Goal: Transaction & Acquisition: Purchase product/service

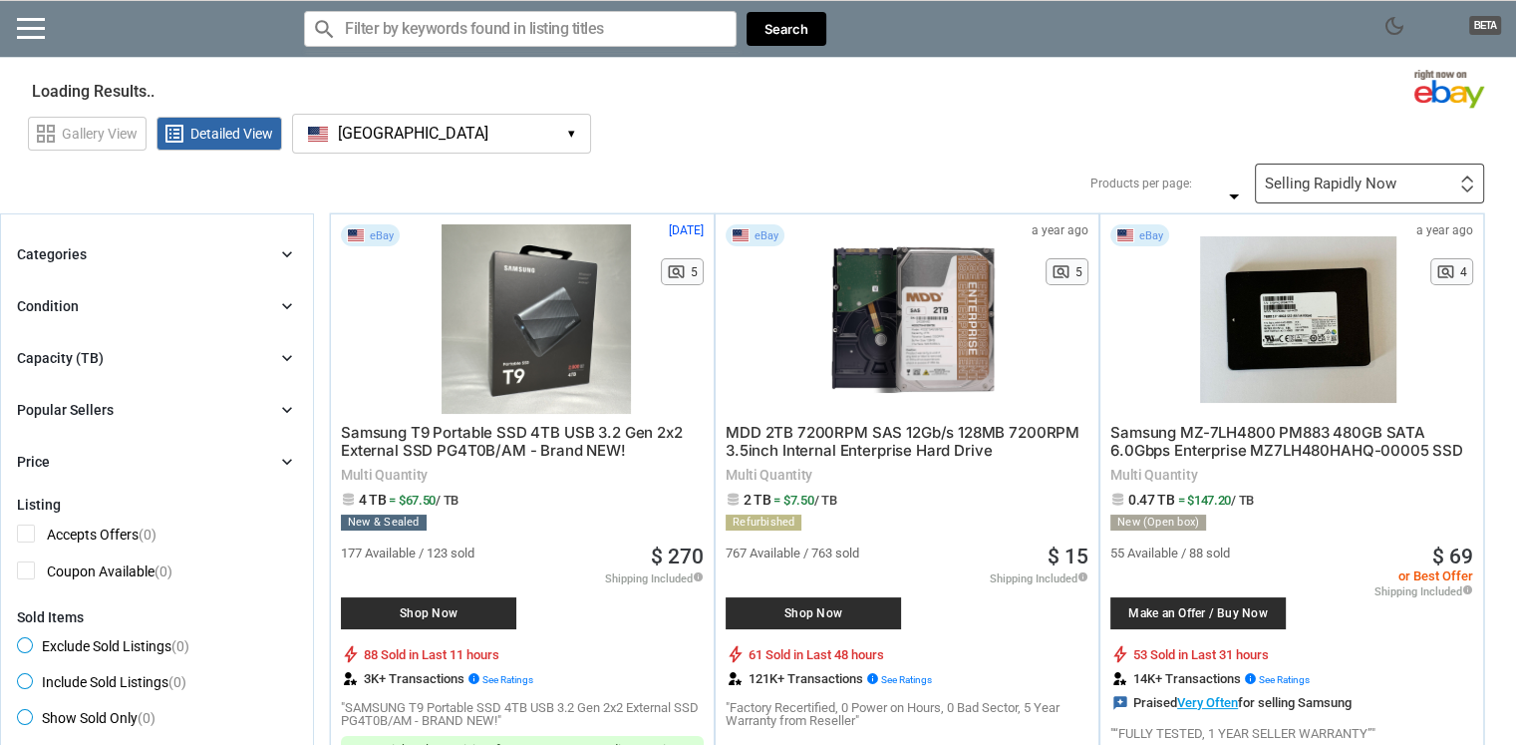
type input "*"
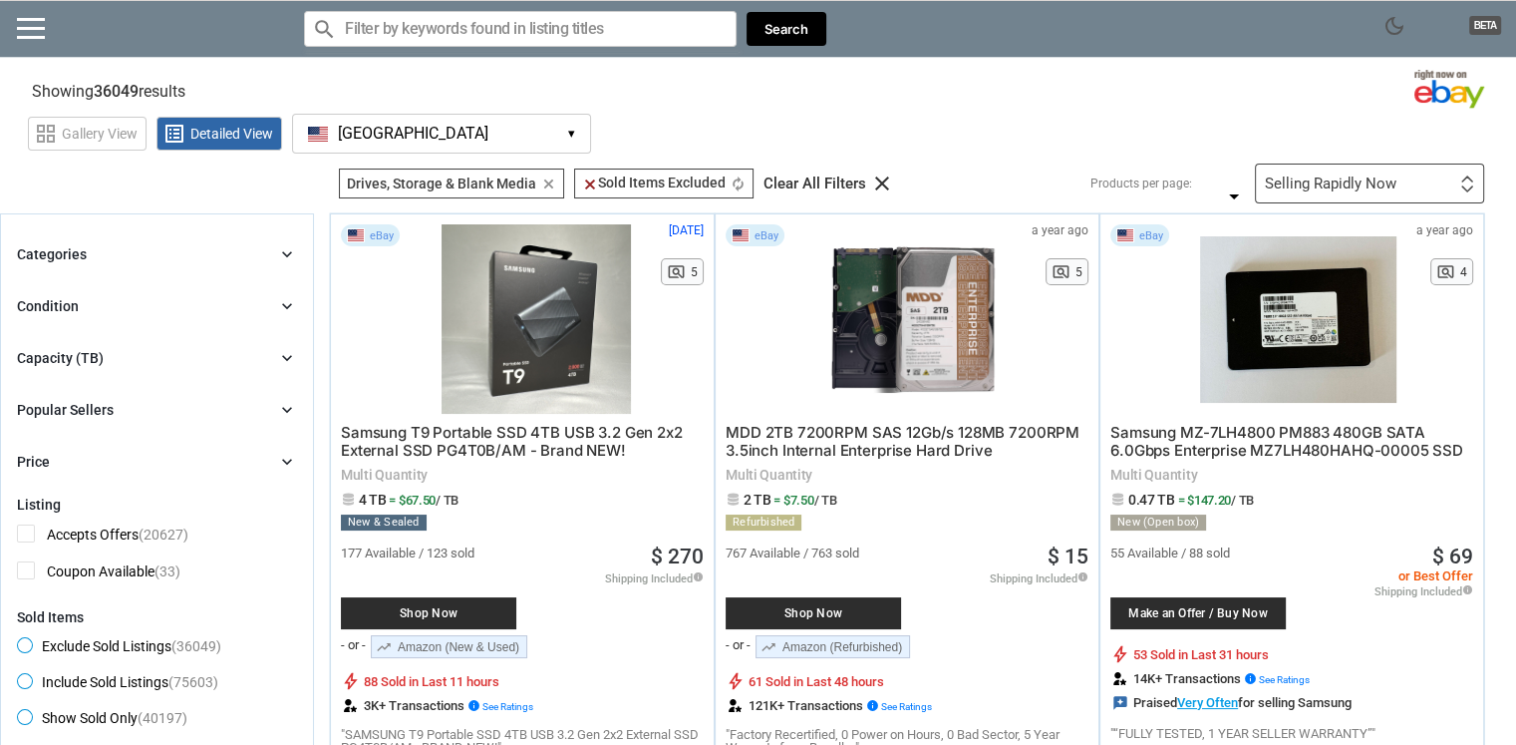
click at [198, 259] on div "Categories chevron_right" at bounding box center [157, 254] width 280 height 24
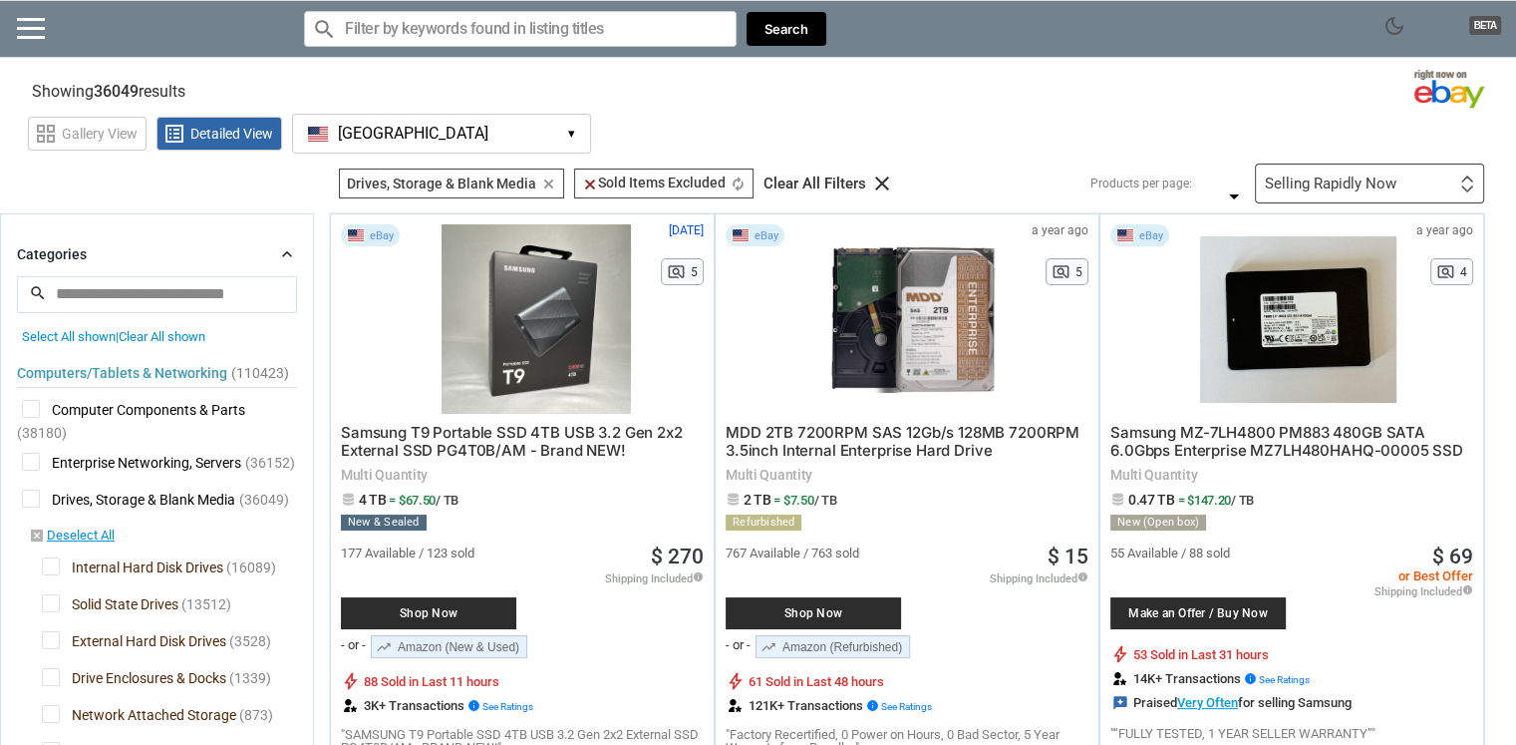
click at [198, 259] on div "Categories chevron_right" at bounding box center [157, 254] width 280 height 24
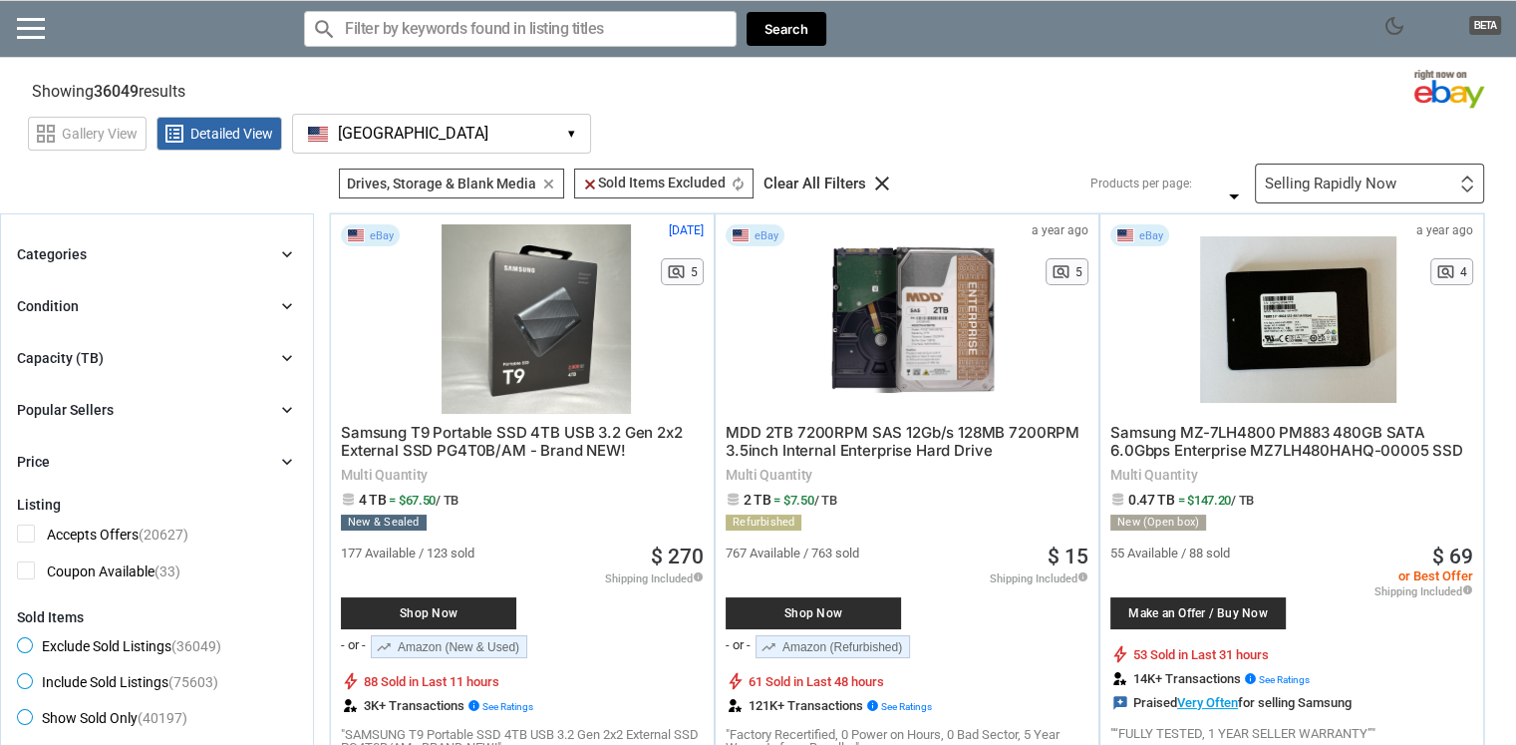
click at [198, 355] on div "Capacity (TB) chevron_right" at bounding box center [157, 358] width 280 height 24
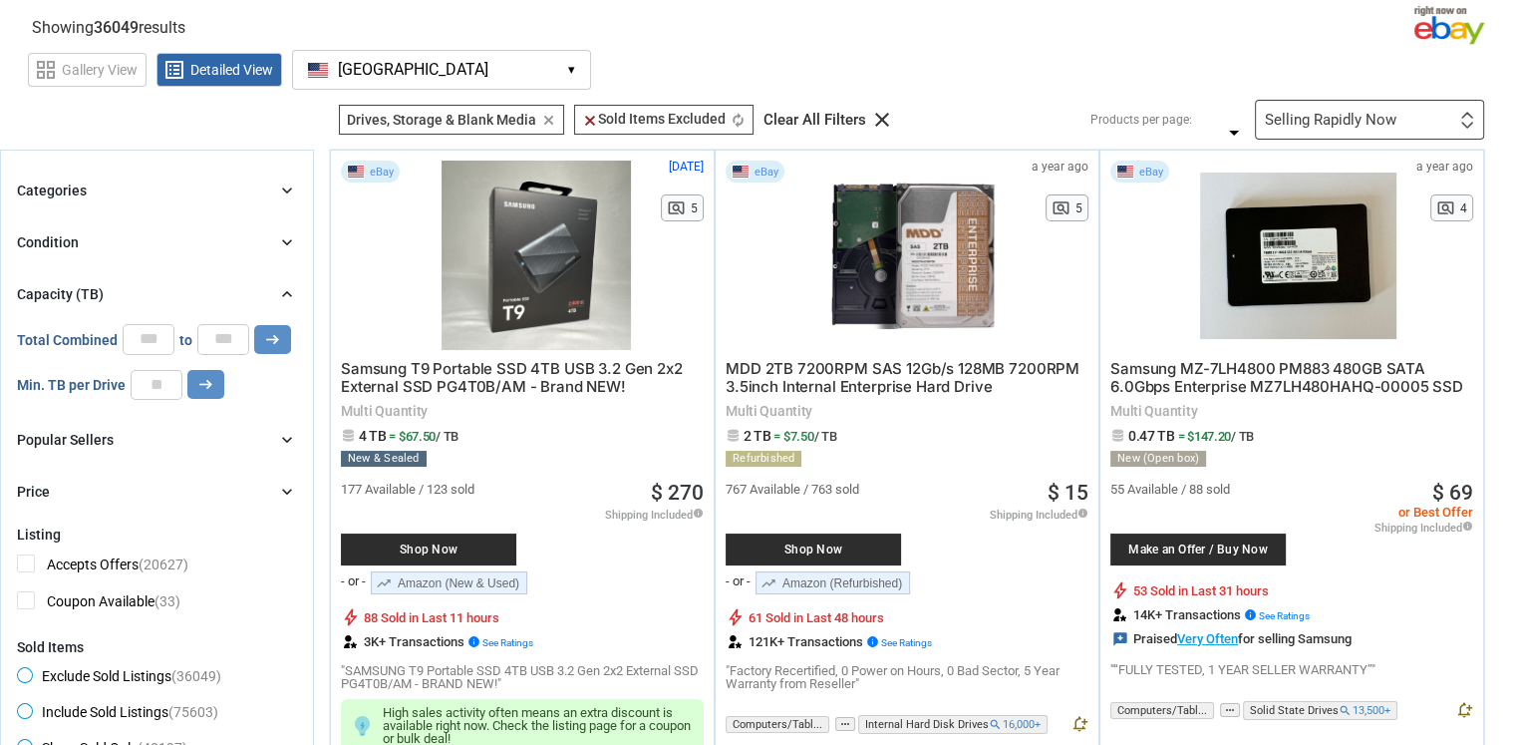
scroll to position [100, 0]
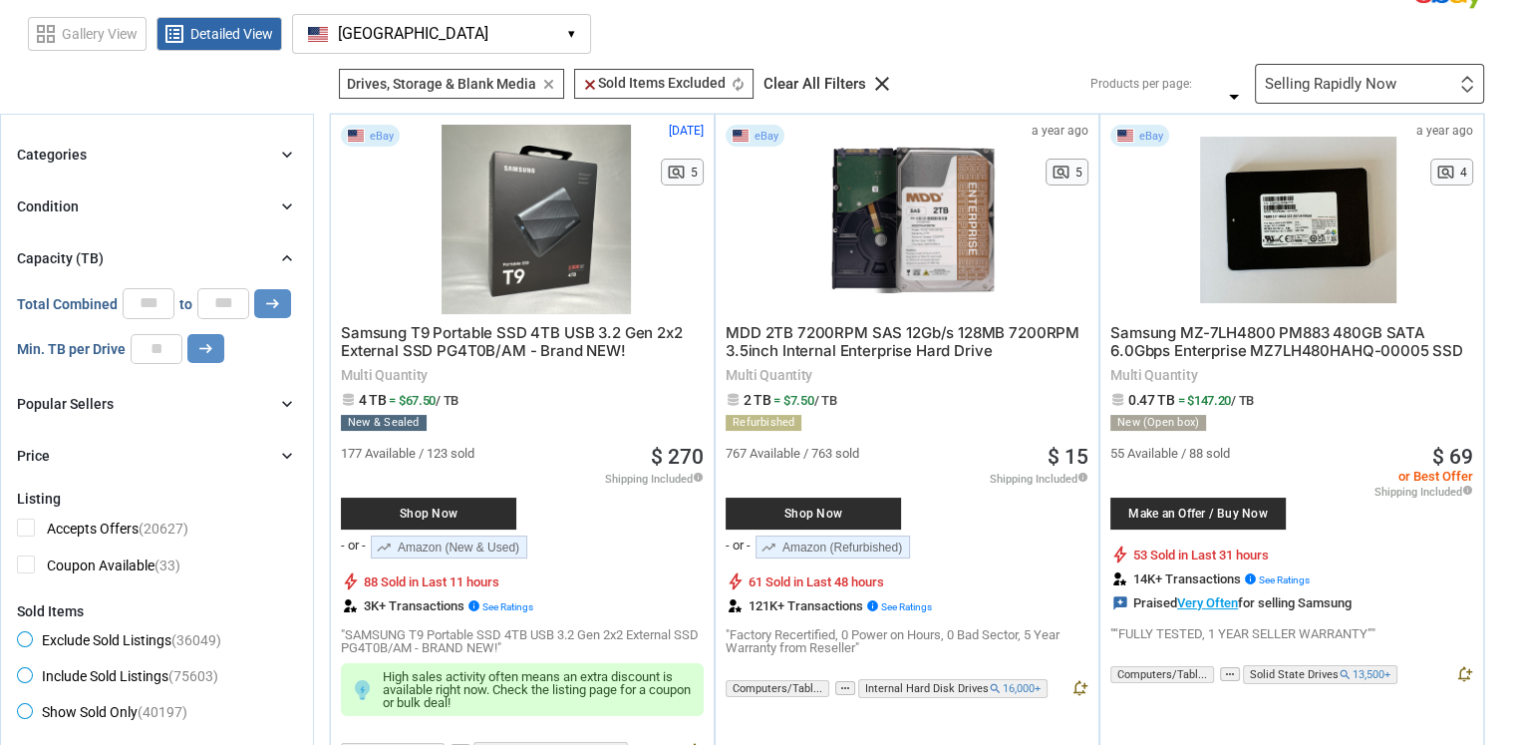
click at [88, 207] on div "Condition chevron_right" at bounding box center [157, 206] width 280 height 24
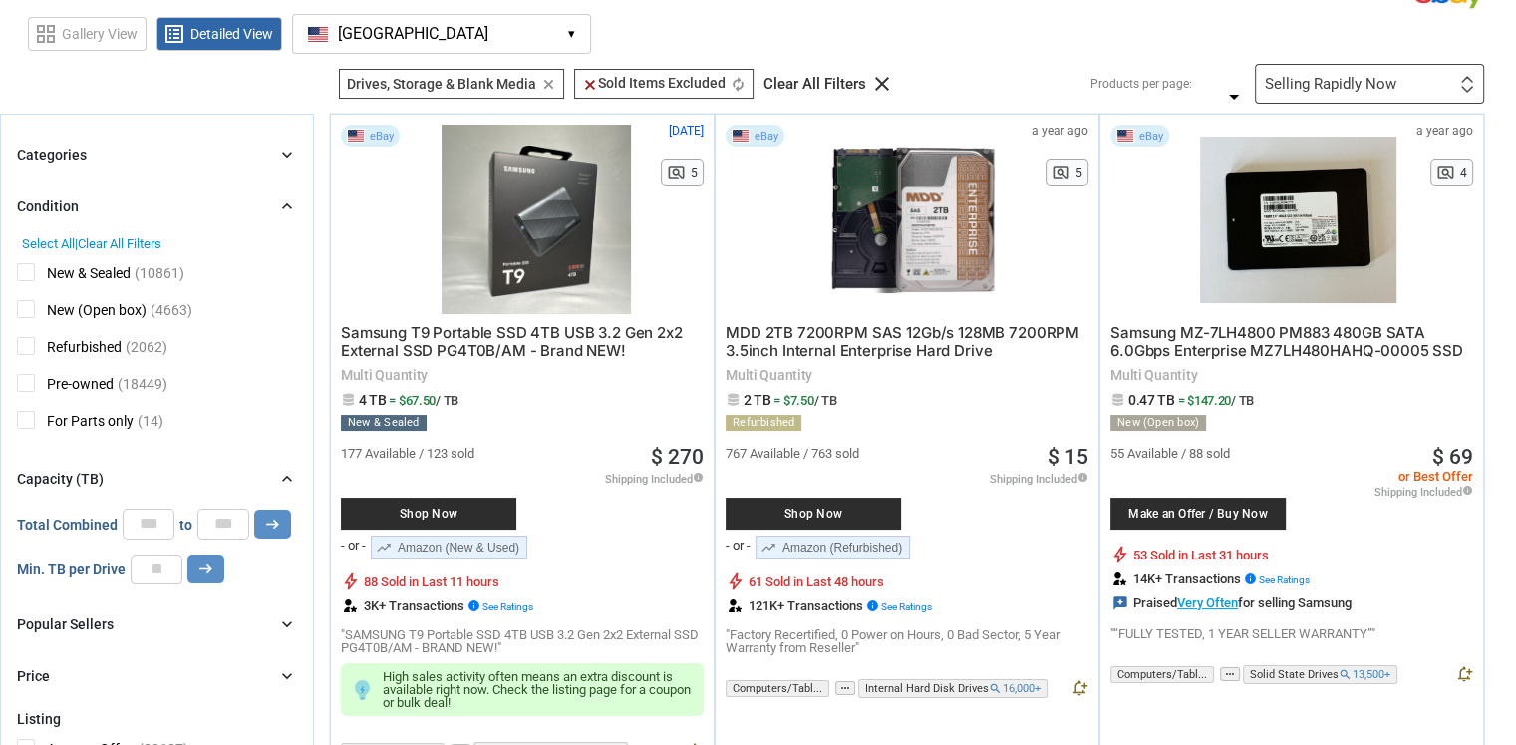
click at [104, 155] on div "Categories chevron_right" at bounding box center [157, 155] width 280 height 24
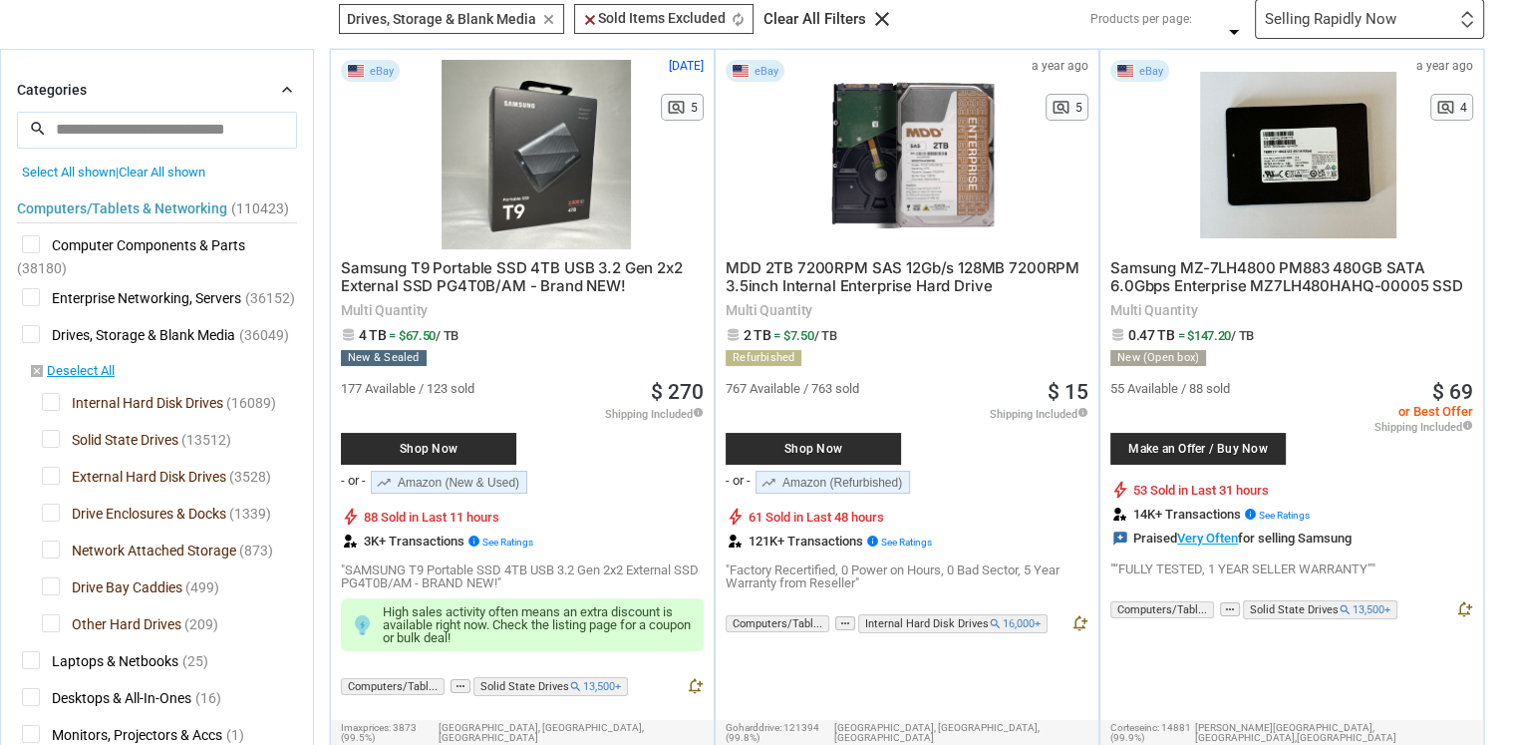
scroll to position [199, 0]
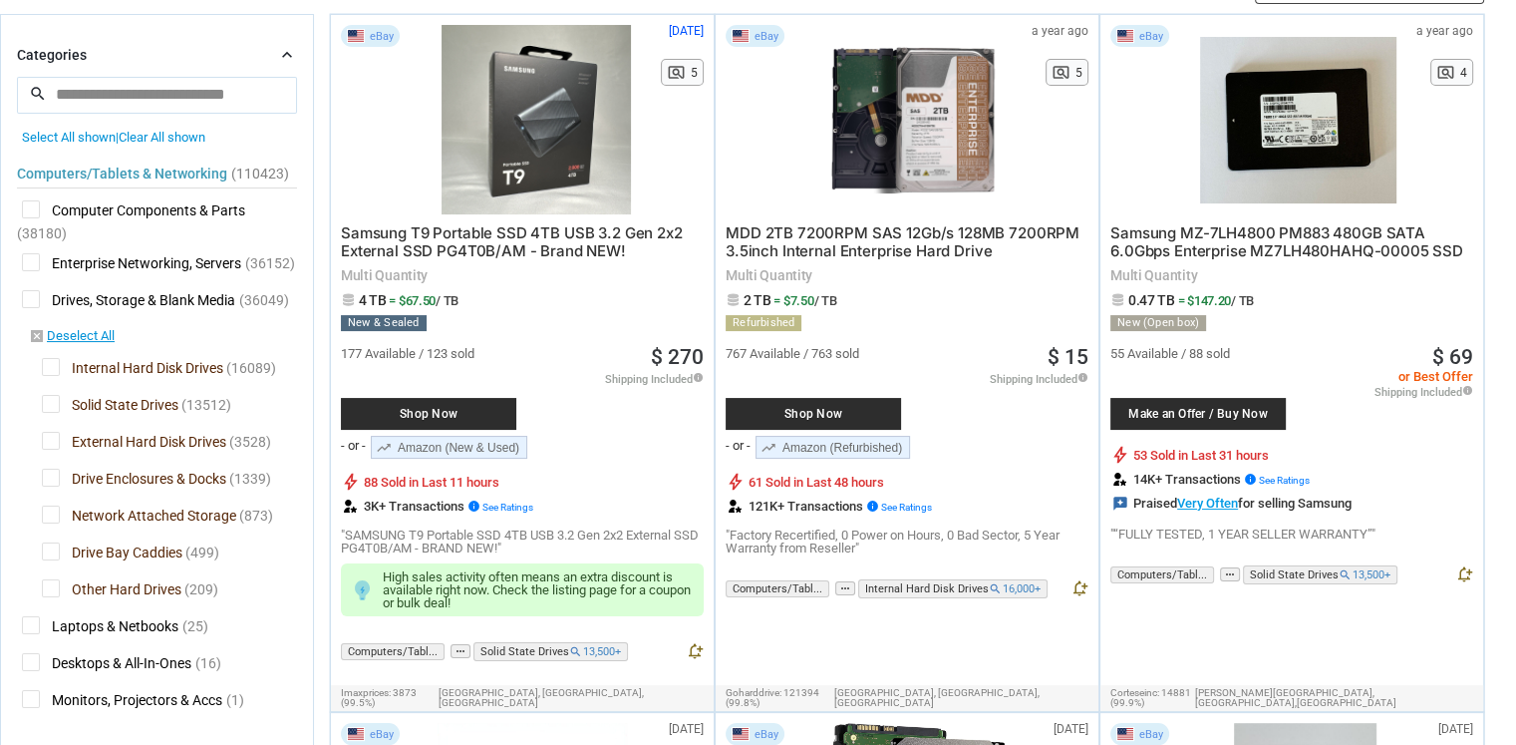
click at [31, 297] on span "Drives, Storage & Blank Media" at bounding box center [128, 302] width 213 height 25
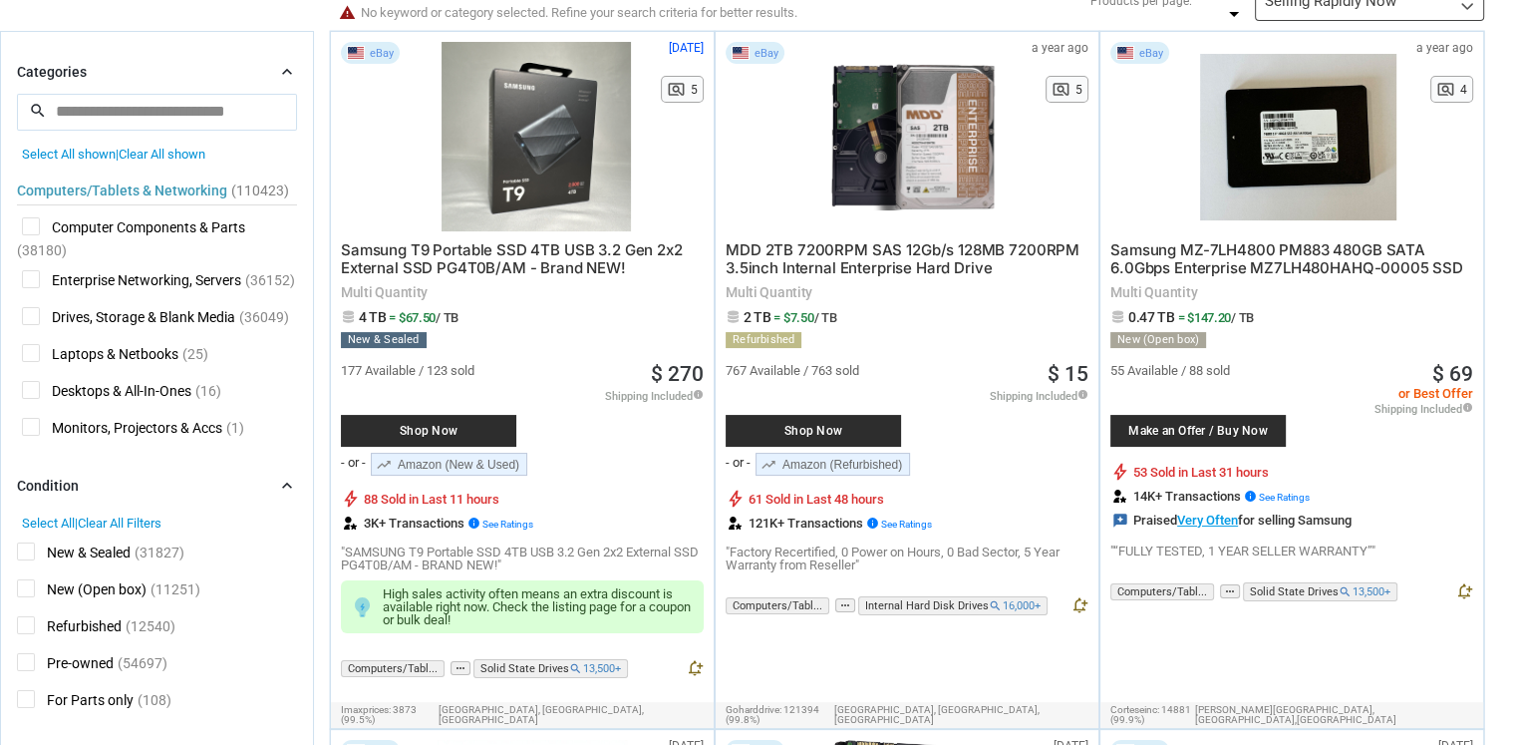
click at [39, 293] on span "Enterprise Networking, Servers" at bounding box center [131, 282] width 219 height 25
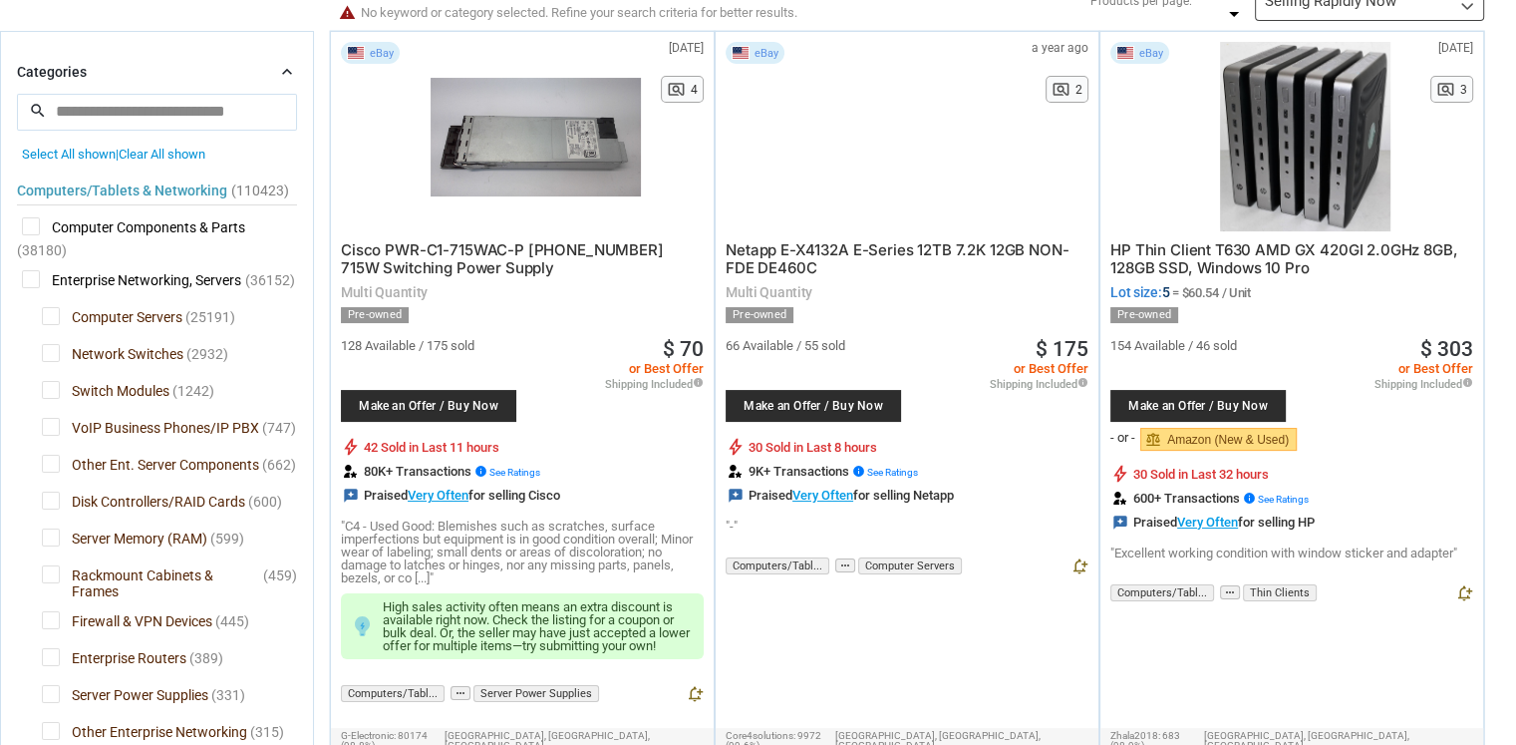
click at [28, 273] on span "Enterprise Networking, Servers" at bounding box center [131, 282] width 219 height 25
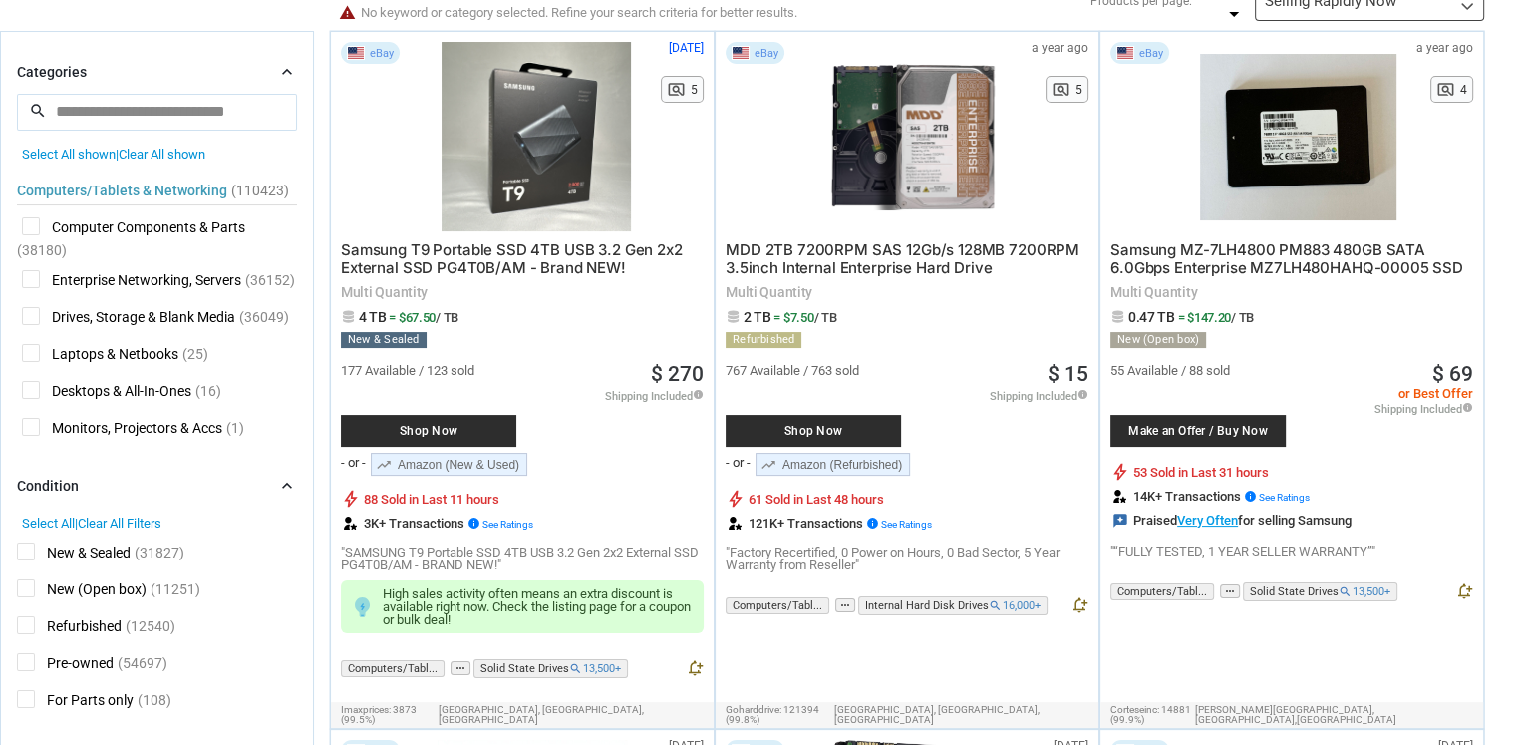
click at [27, 315] on span "Drives, Storage & Blank Media" at bounding box center [128, 319] width 213 height 25
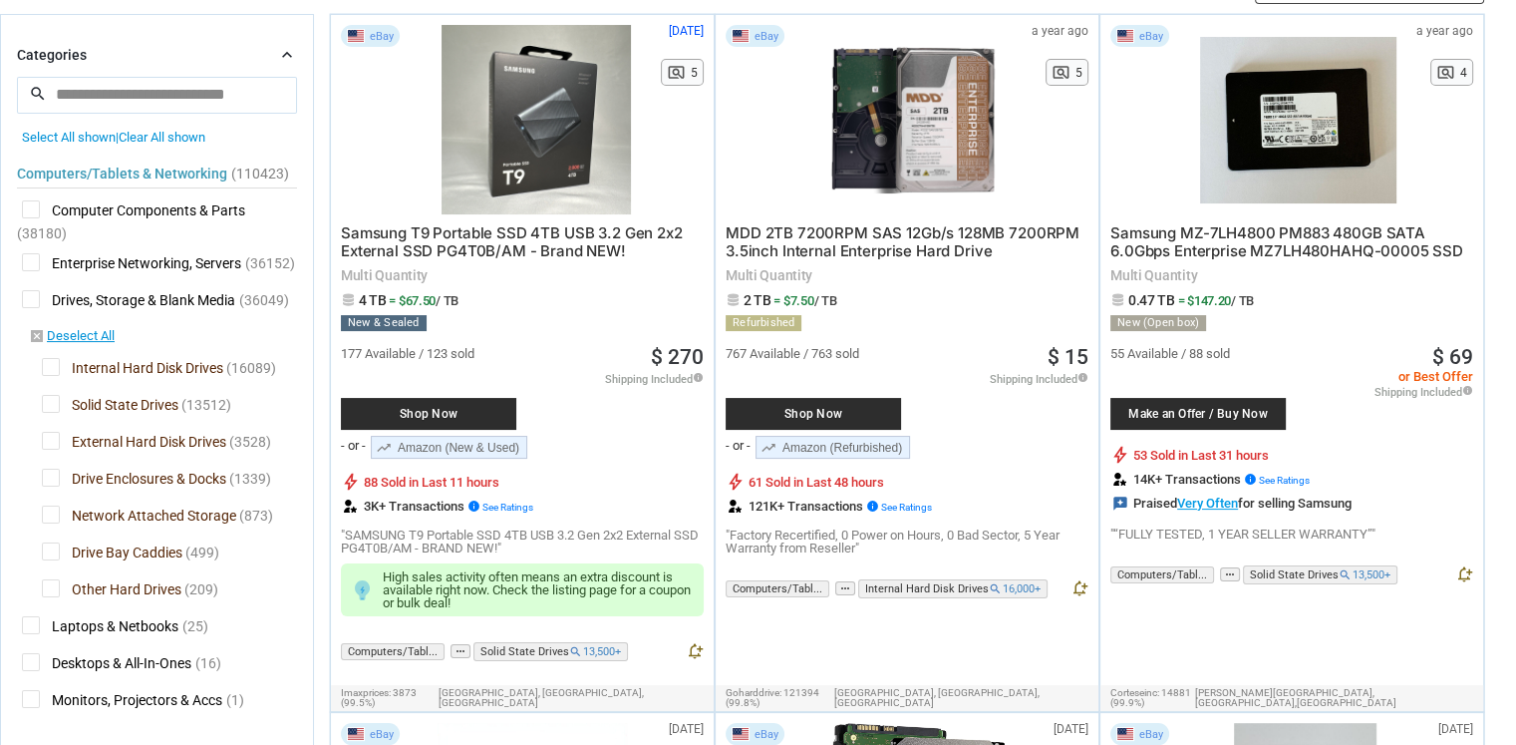
click at [50, 400] on span "Solid State Drives" at bounding box center [110, 407] width 137 height 25
click at [0, 0] on div at bounding box center [0, 0] width 0 height 0
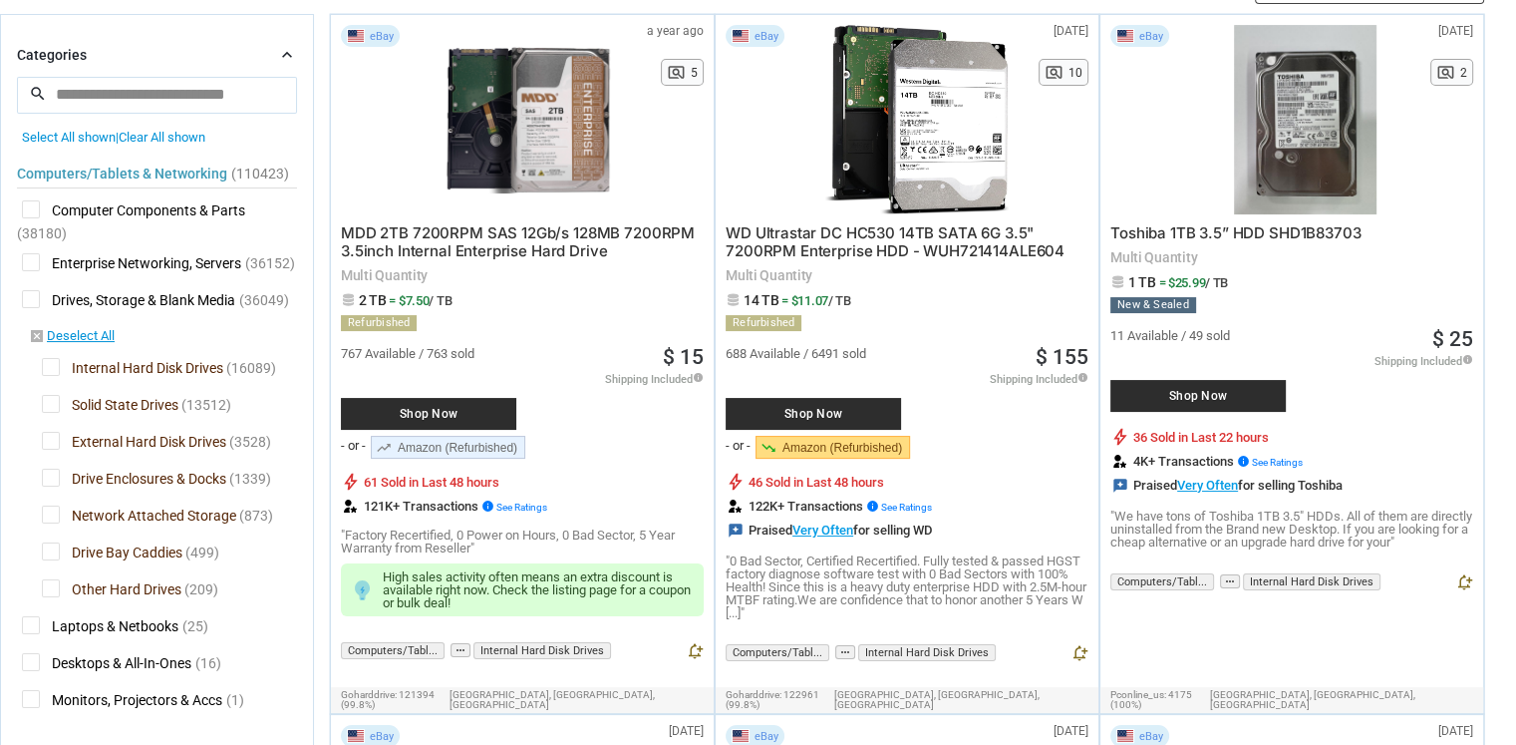
click at [50, 476] on span "Drive Enclosures & Docks" at bounding box center [134, 480] width 184 height 25
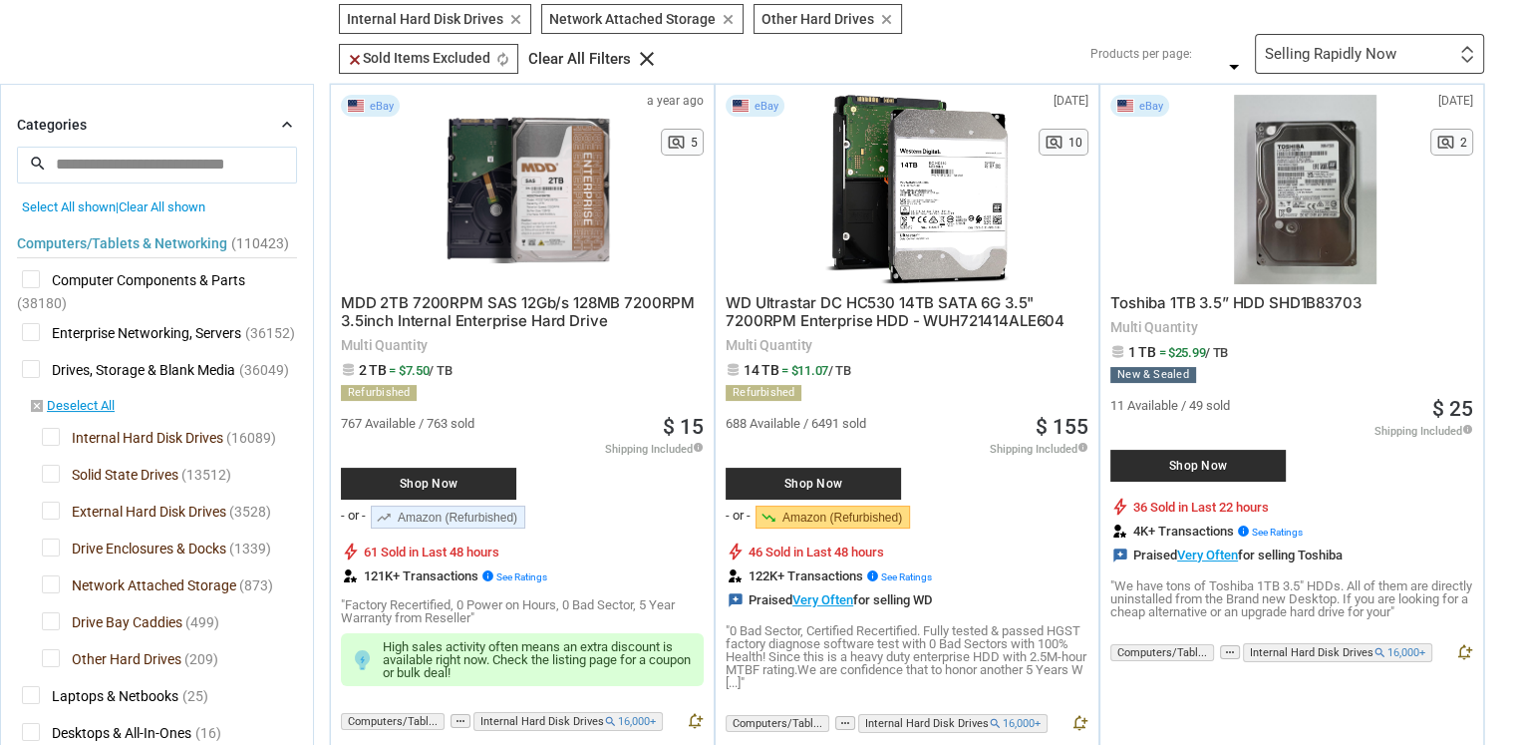
click at [50, 509] on span "External Hard Disk Drives" at bounding box center [134, 513] width 184 height 25
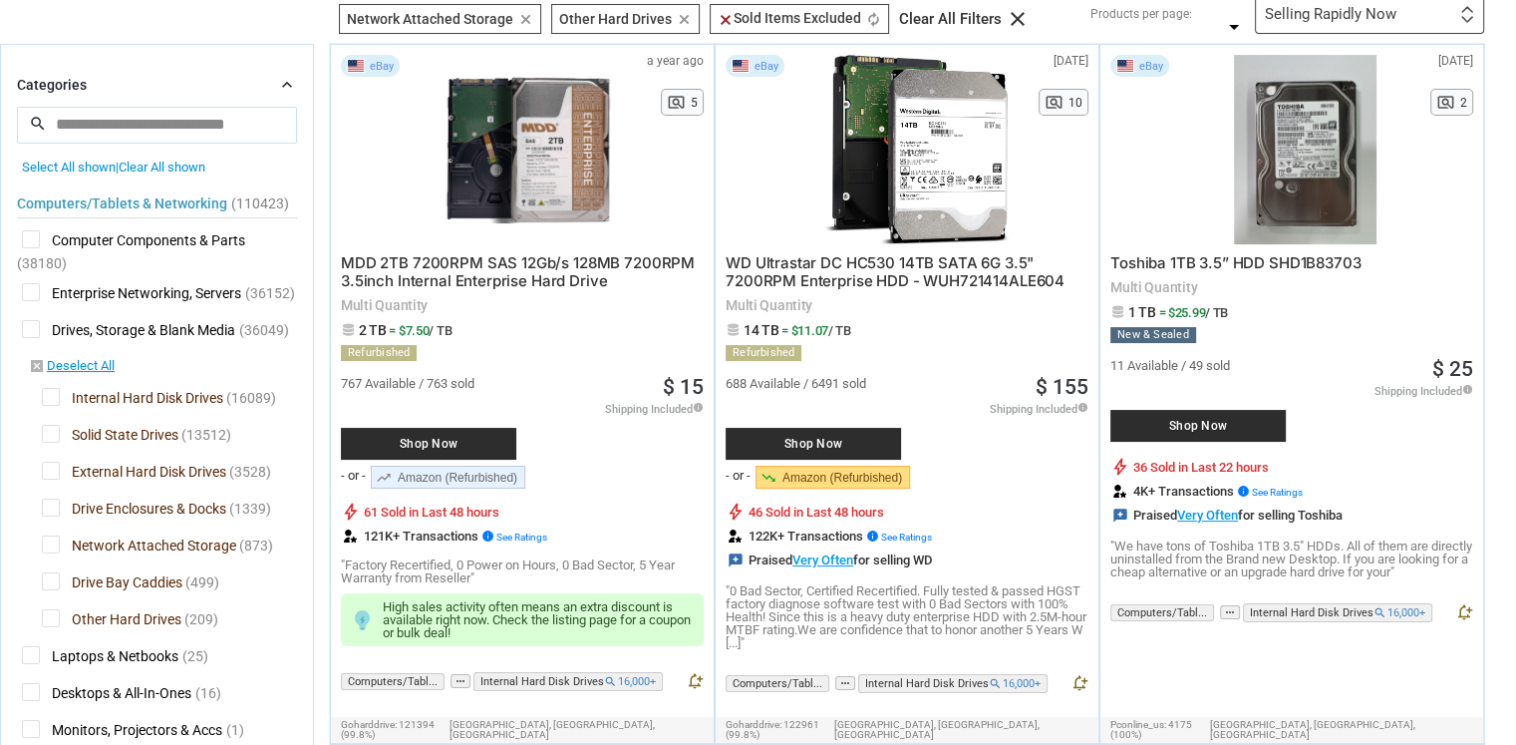
click at [50, 545] on span "Network Attached Storage" at bounding box center [139, 547] width 194 height 25
click at [50, 583] on span "Drive Bay Caddies" at bounding box center [112, 584] width 141 height 25
click at [50, 619] on span "Other Hard Drives" at bounding box center [112, 621] width 140 height 25
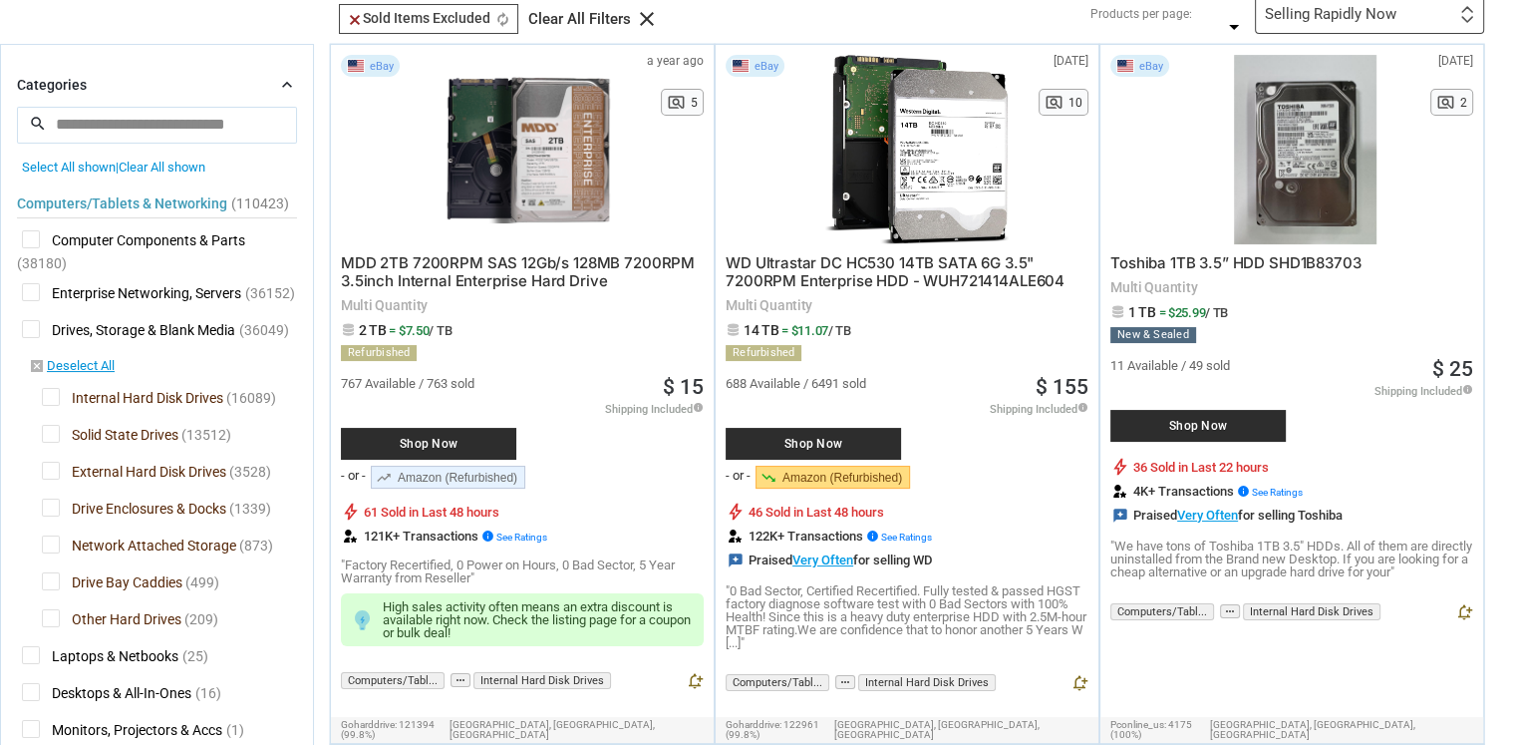
click at [50, 582] on span "Drive Bay Caddies" at bounding box center [112, 584] width 141 height 25
click at [53, 506] on span "Drive Enclosures & Docks" at bounding box center [134, 510] width 184 height 25
click at [53, 580] on span "Drive Bay Caddies" at bounding box center [112, 584] width 141 height 25
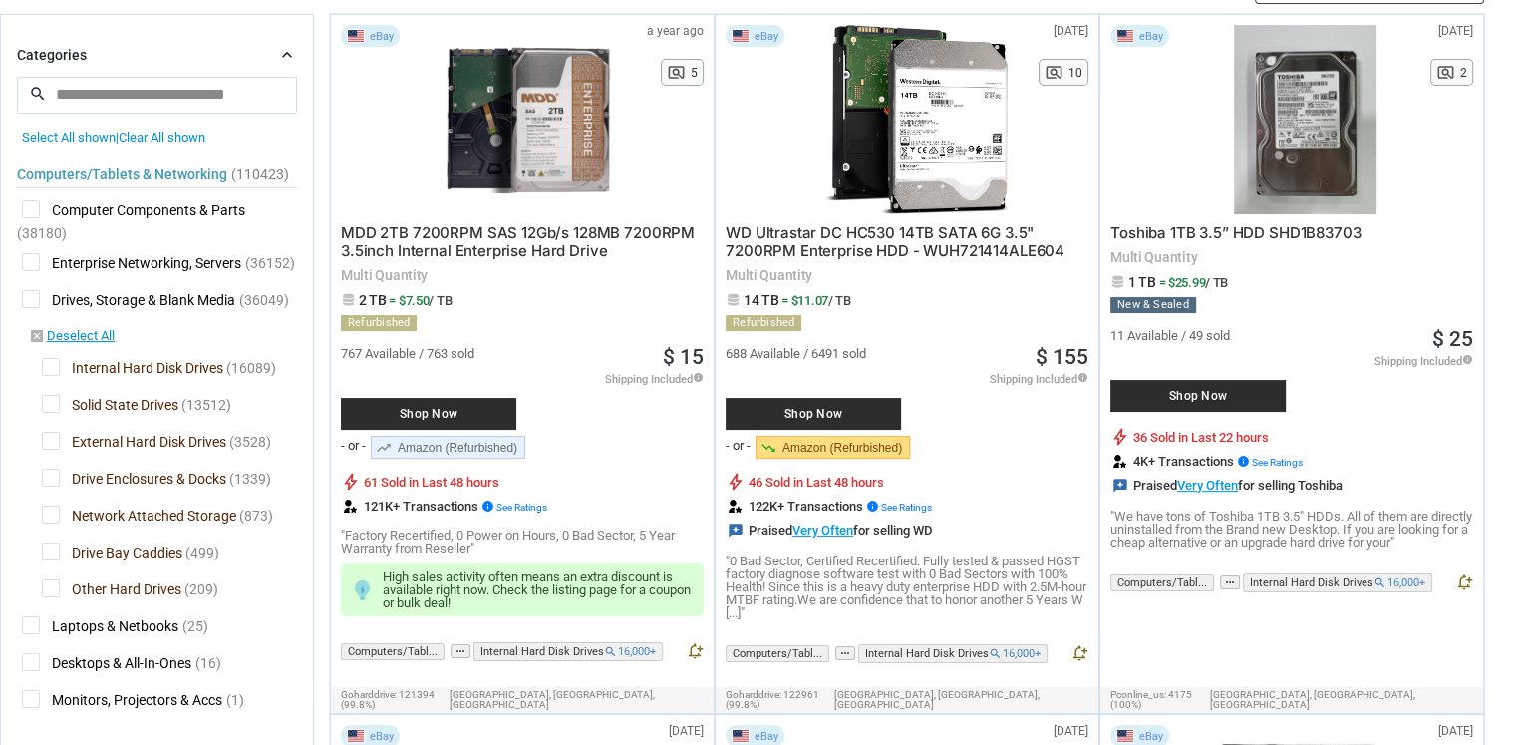
click at [55, 548] on span "Drive Bay Caddies" at bounding box center [112, 554] width 141 height 25
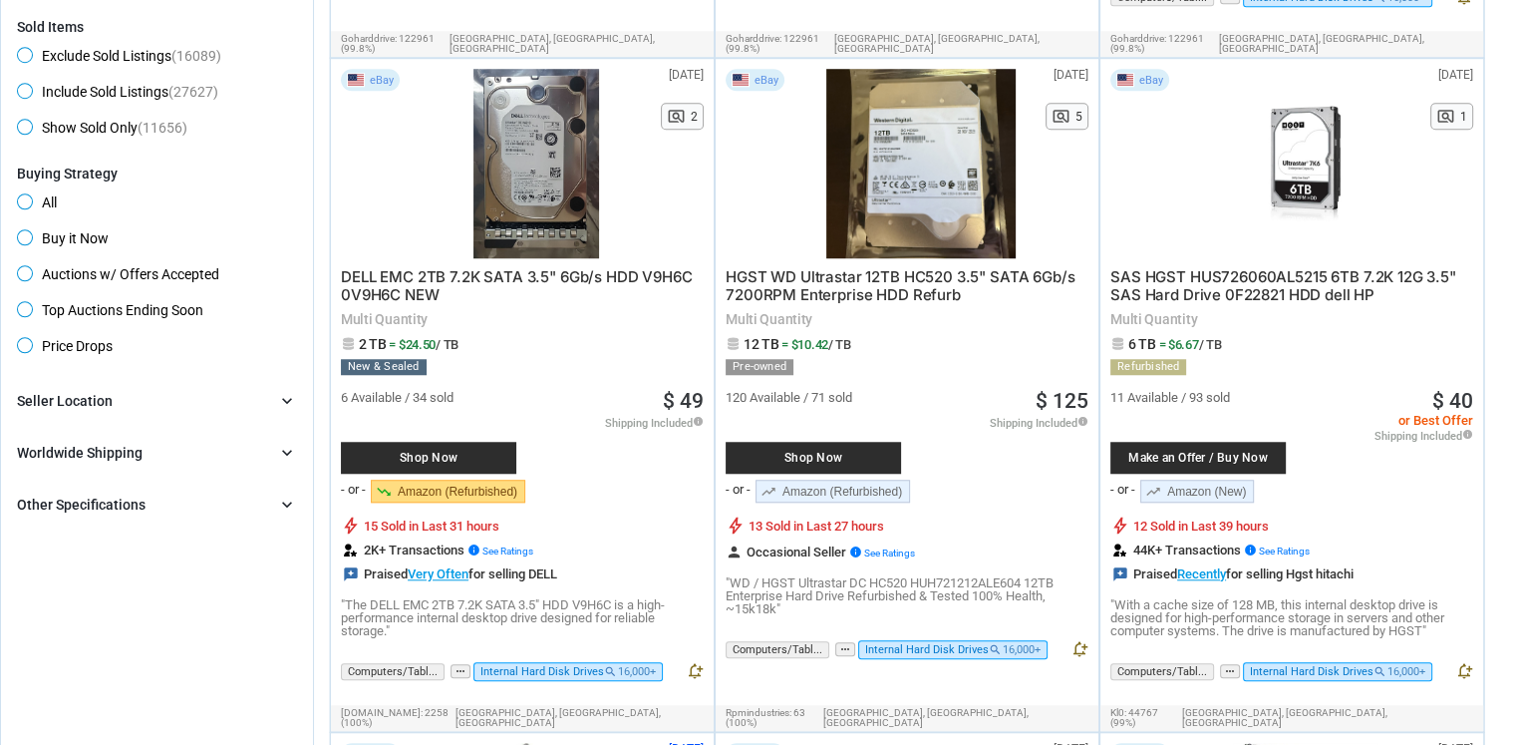
scroll to position [997, 0]
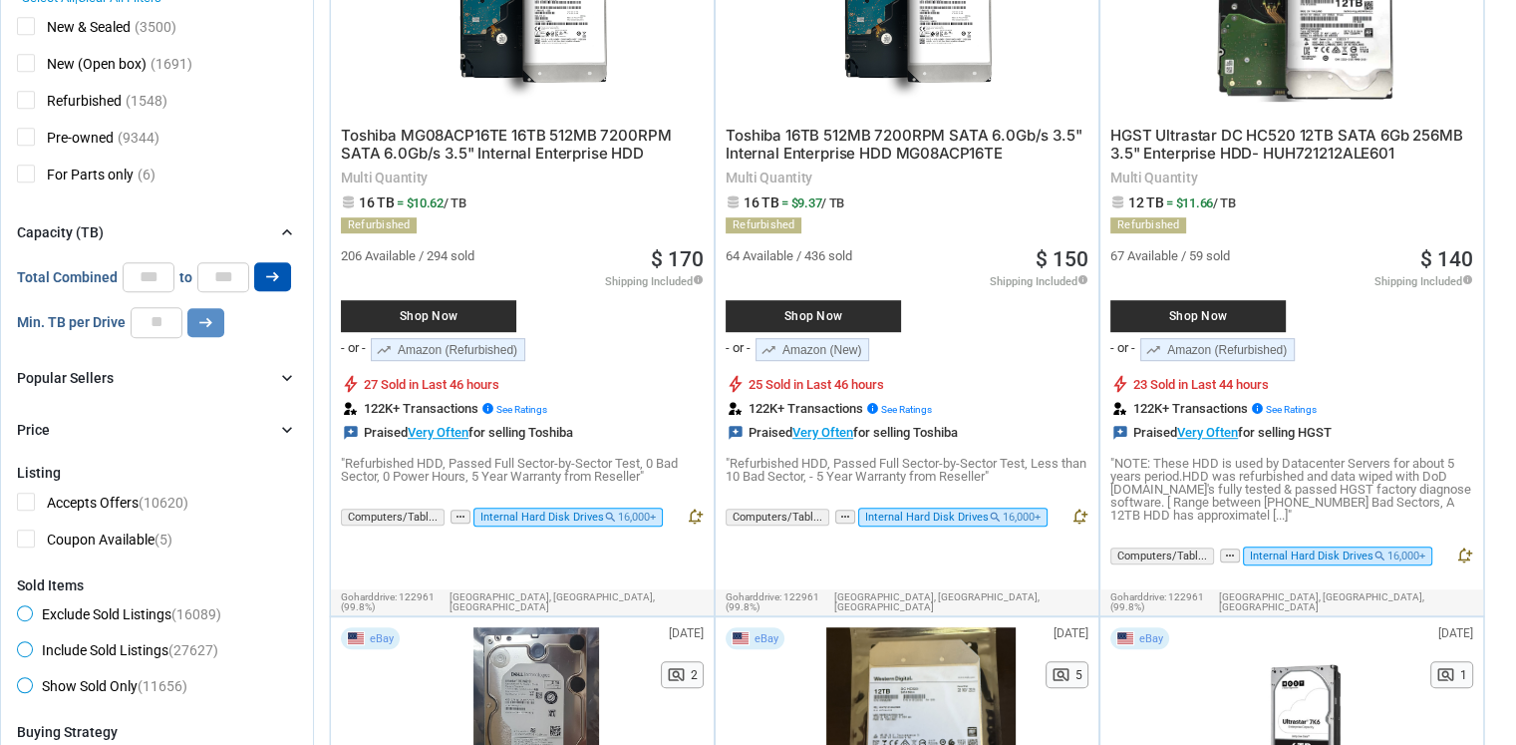
click at [266, 268] on icon "arrow_right_alt" at bounding box center [272, 276] width 19 height 19
click at [141, 278] on input "*" at bounding box center [149, 277] width 52 height 30
type input "*"
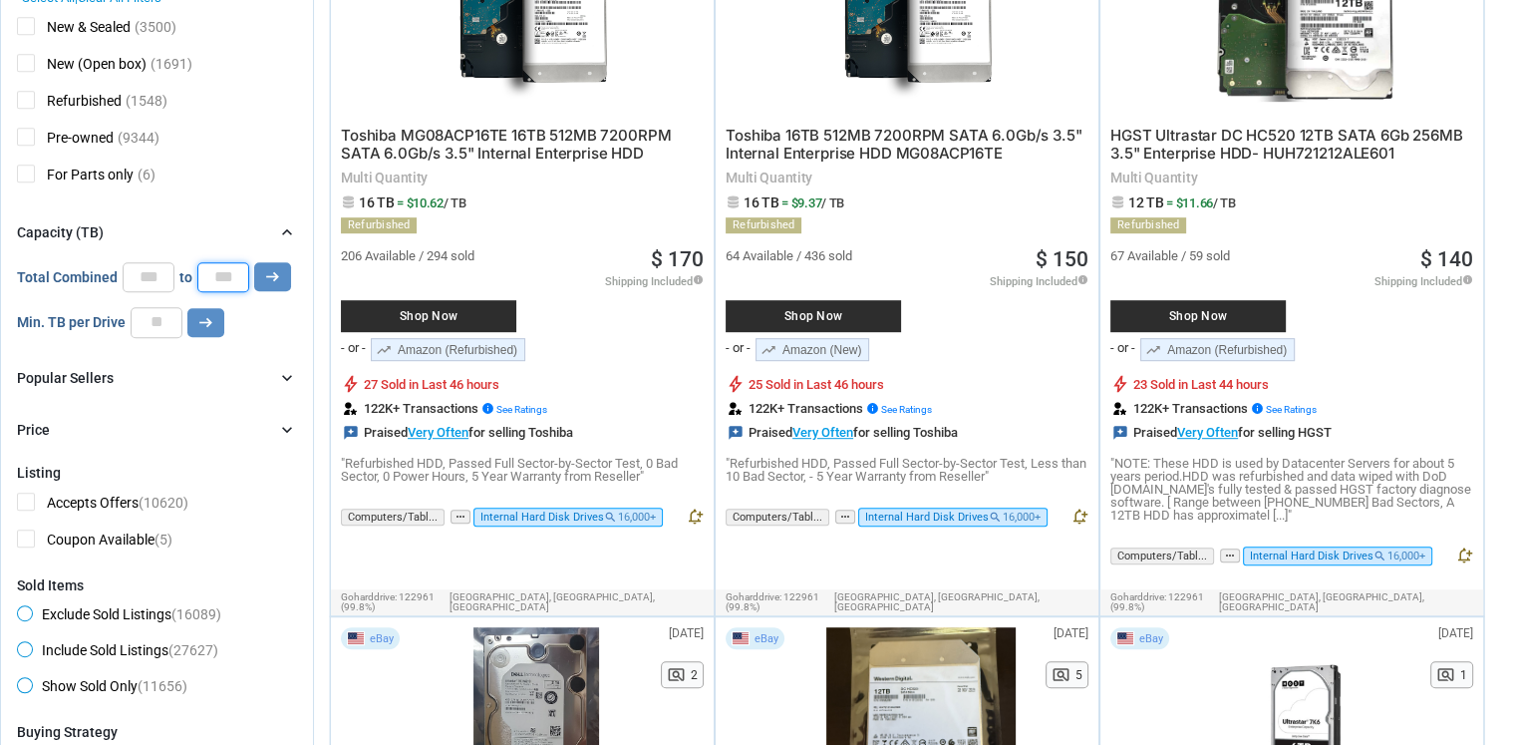
click at [222, 287] on input "*" at bounding box center [223, 277] width 52 height 30
type input "*"
click at [292, 280] on div "Total Combined * to * arrow_right_alt" at bounding box center [157, 277] width 280 height 30
click at [283, 278] on button "arrow_right_alt" at bounding box center [272, 276] width 37 height 29
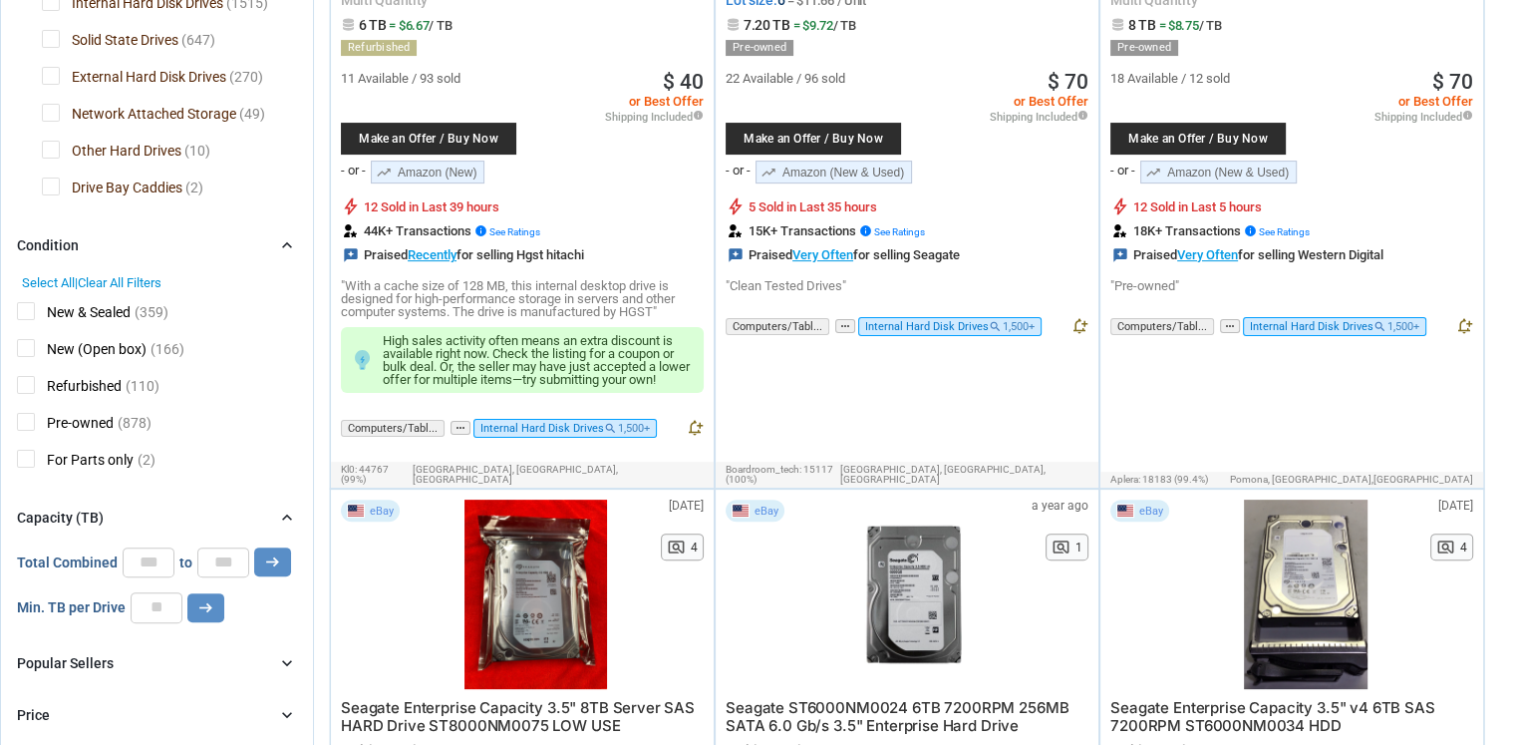
scroll to position [61, 0]
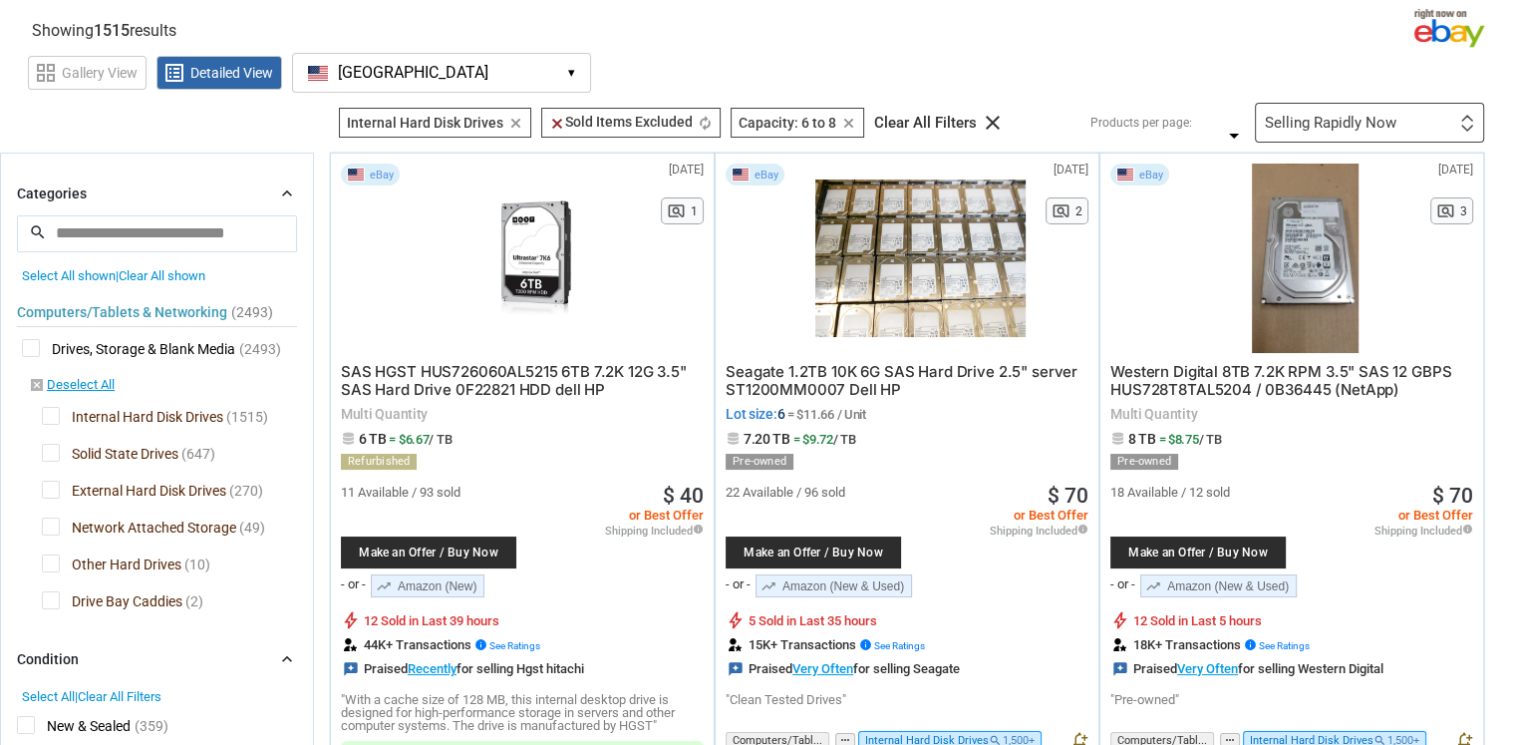
click at [450, 583] on link "trending_up Amazon (New)" at bounding box center [428, 585] width 114 height 23
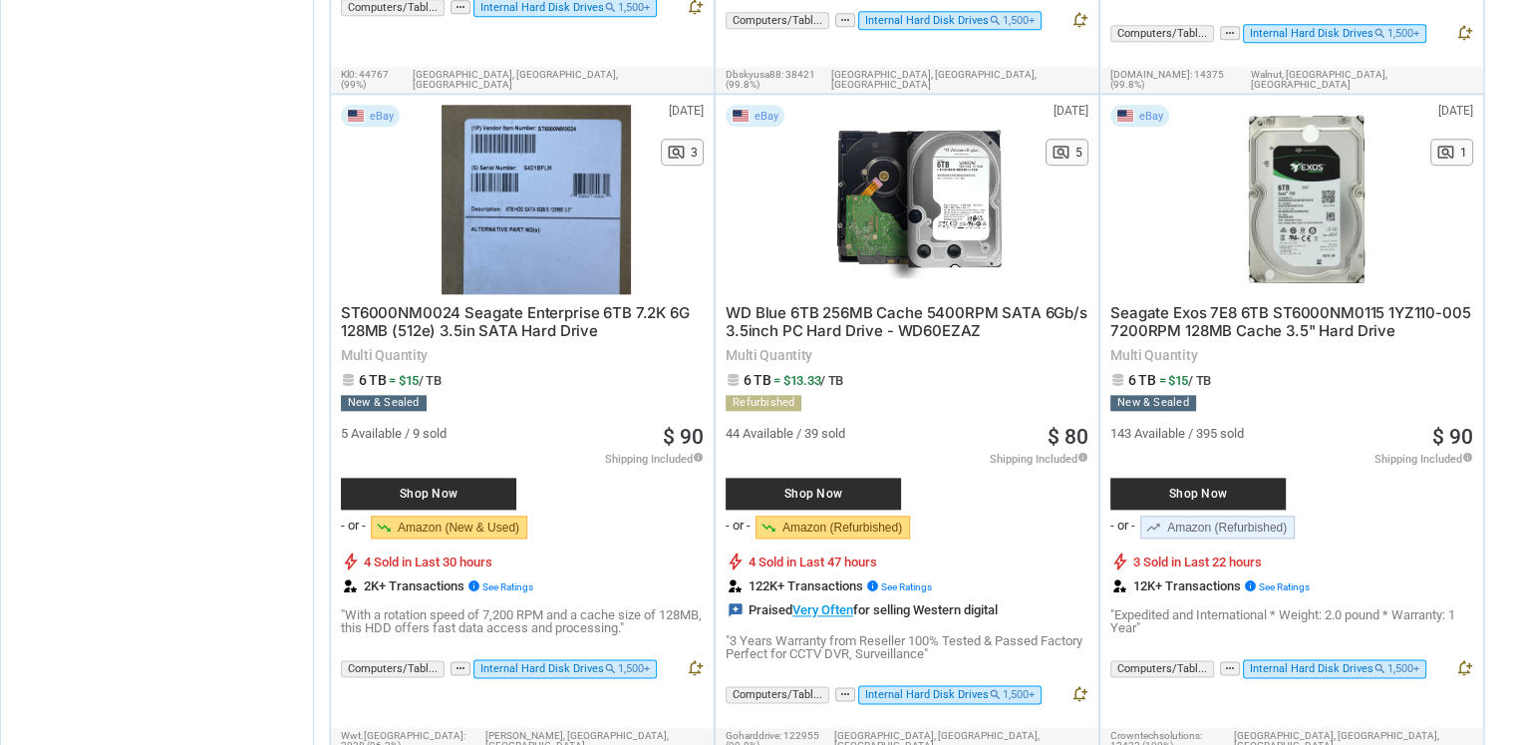
scroll to position [2254, 0]
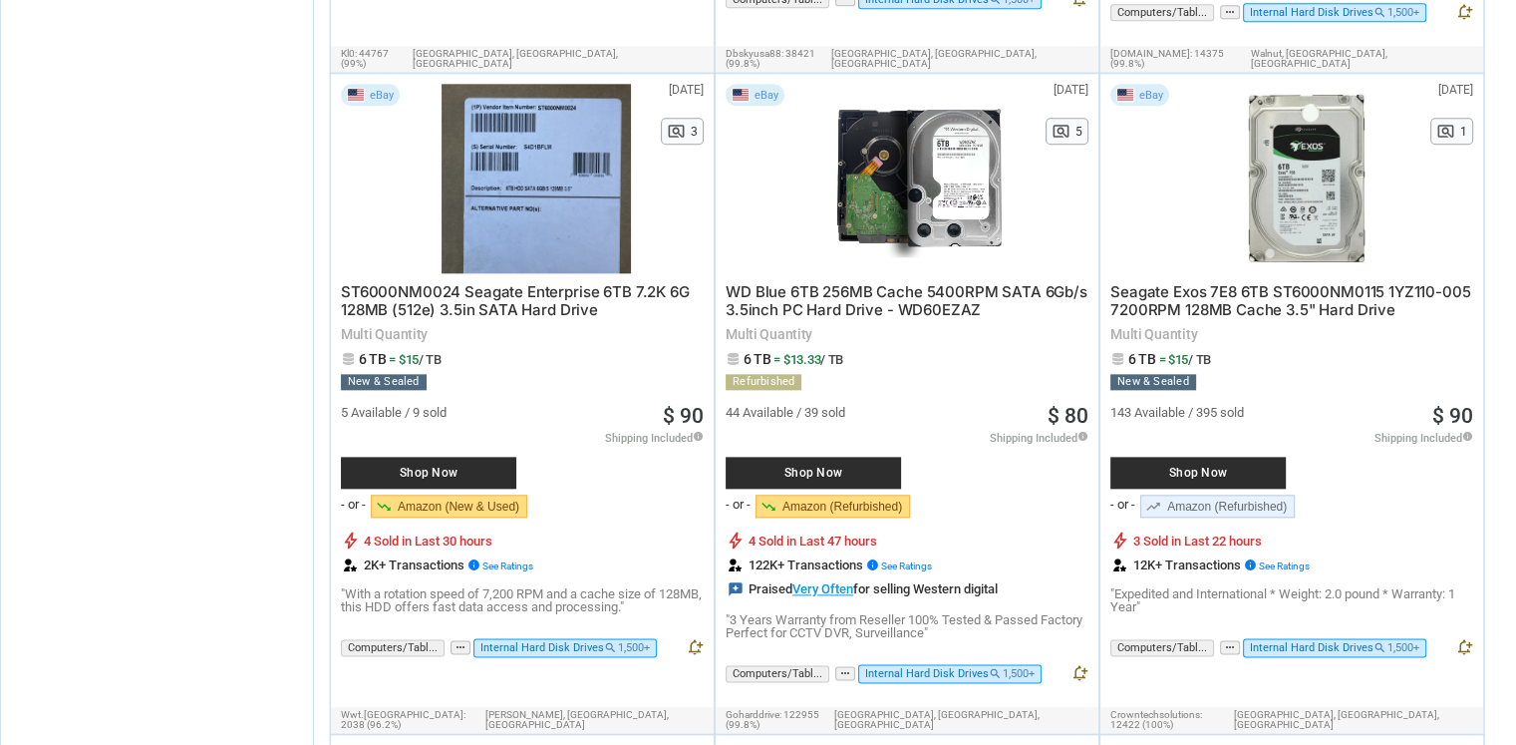
click at [824, 494] on link "trending_down Amazon (Refurbished)" at bounding box center [833, 505] width 154 height 23
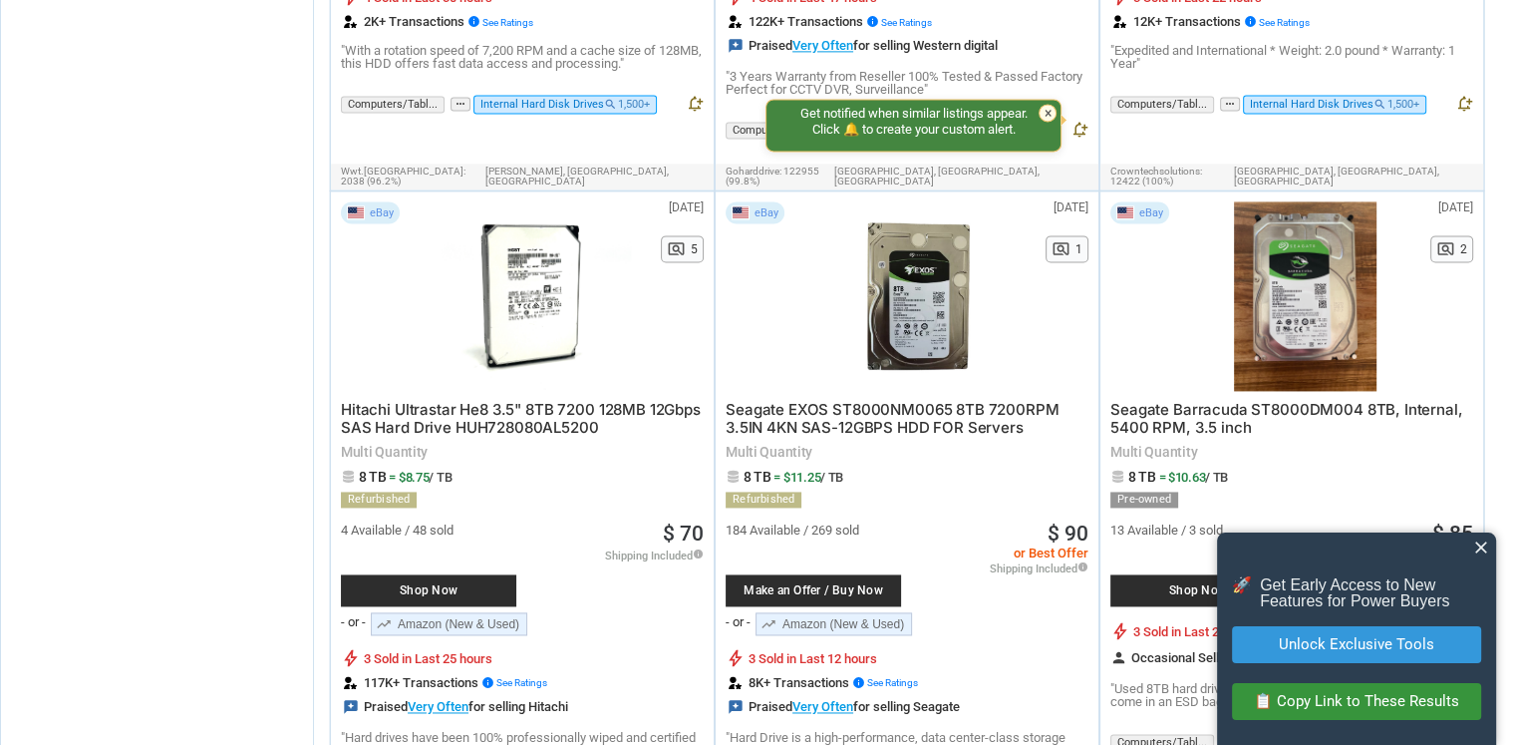
scroll to position [2951, 0]
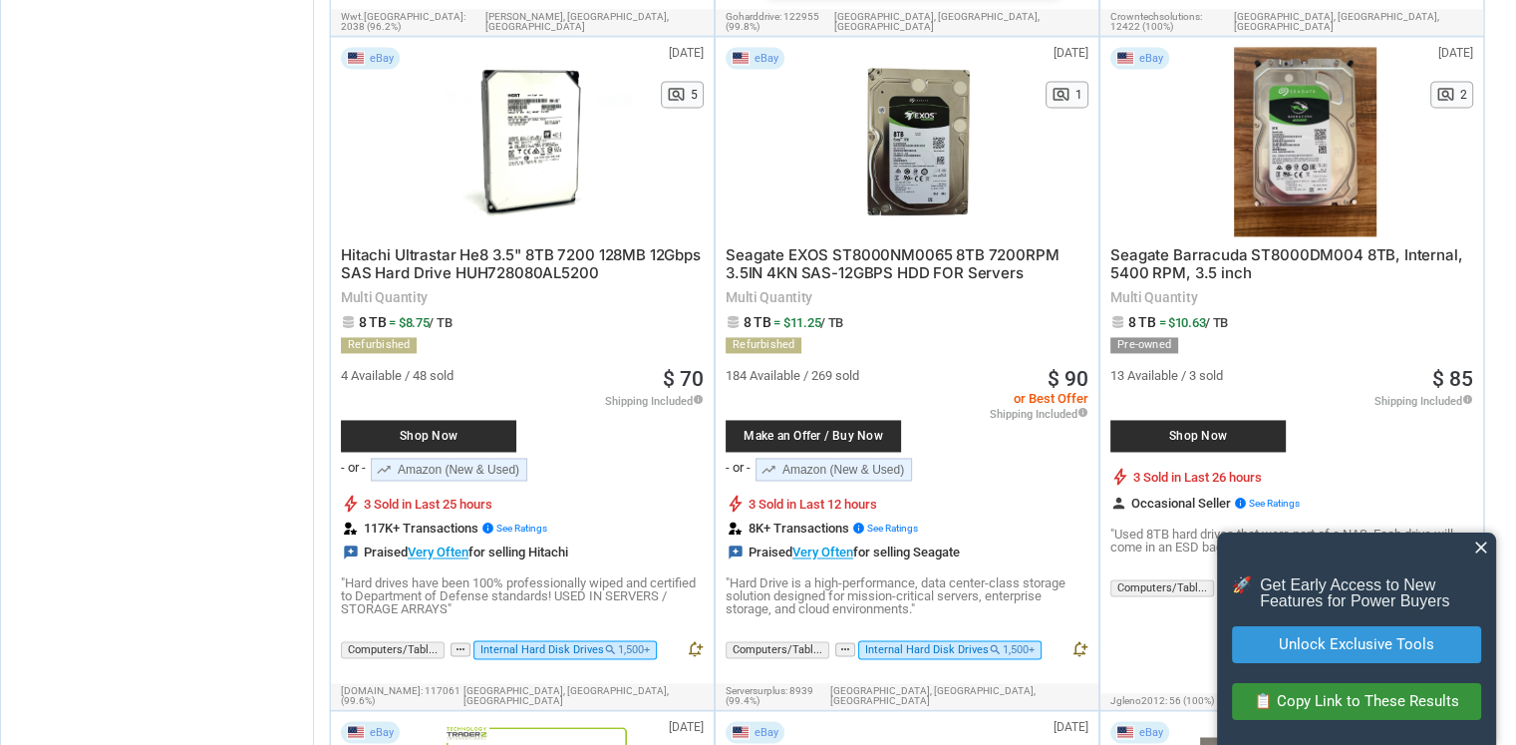
click at [1206, 430] on span "Shop Now" at bounding box center [1197, 436] width 155 height 12
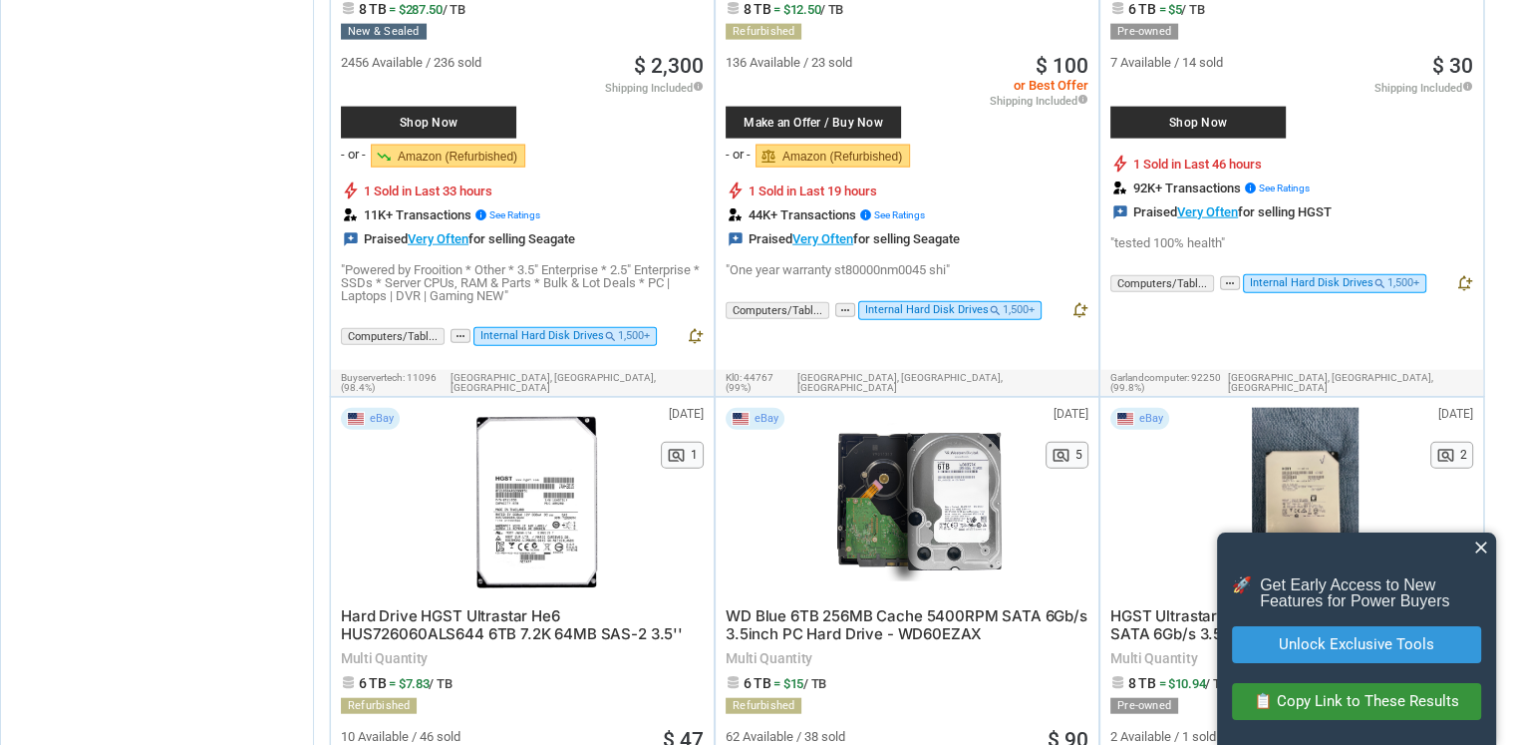
scroll to position [4546, 0]
